Goal: Obtain resource: Download file/media

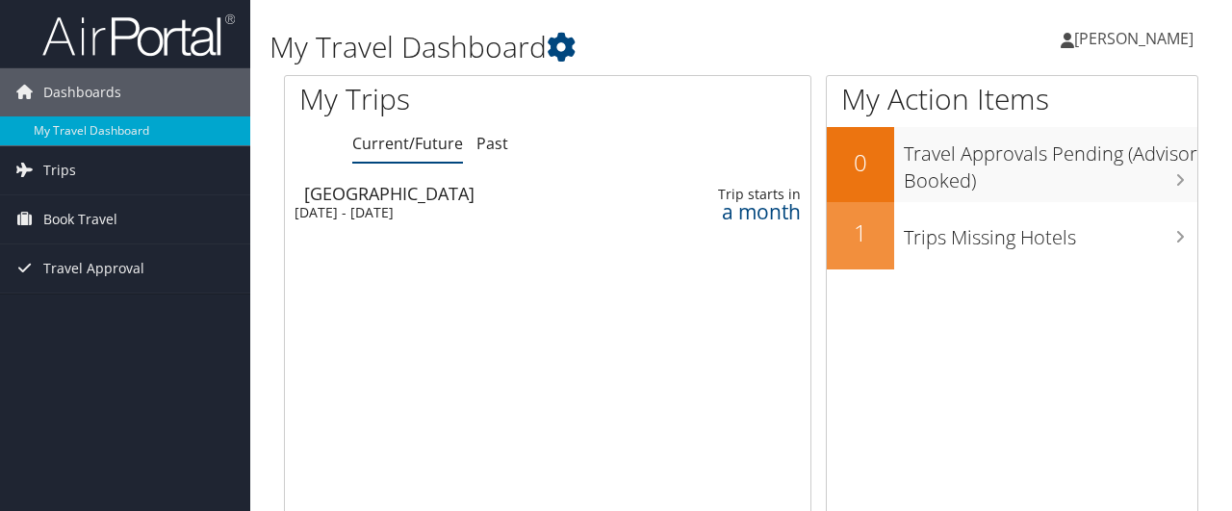
click at [337, 209] on div "[DATE] - [DATE]" at bounding box center [459, 212] width 329 height 17
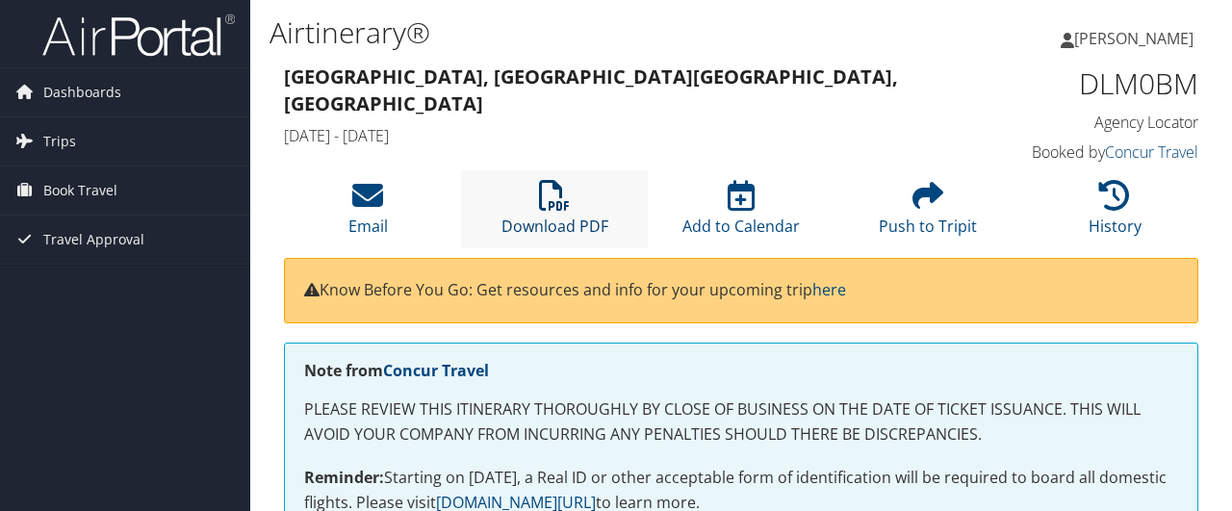
click at [556, 216] on link "Download PDF" at bounding box center [555, 214] width 107 height 46
